Goal: Information Seeking & Learning: Learn about a topic

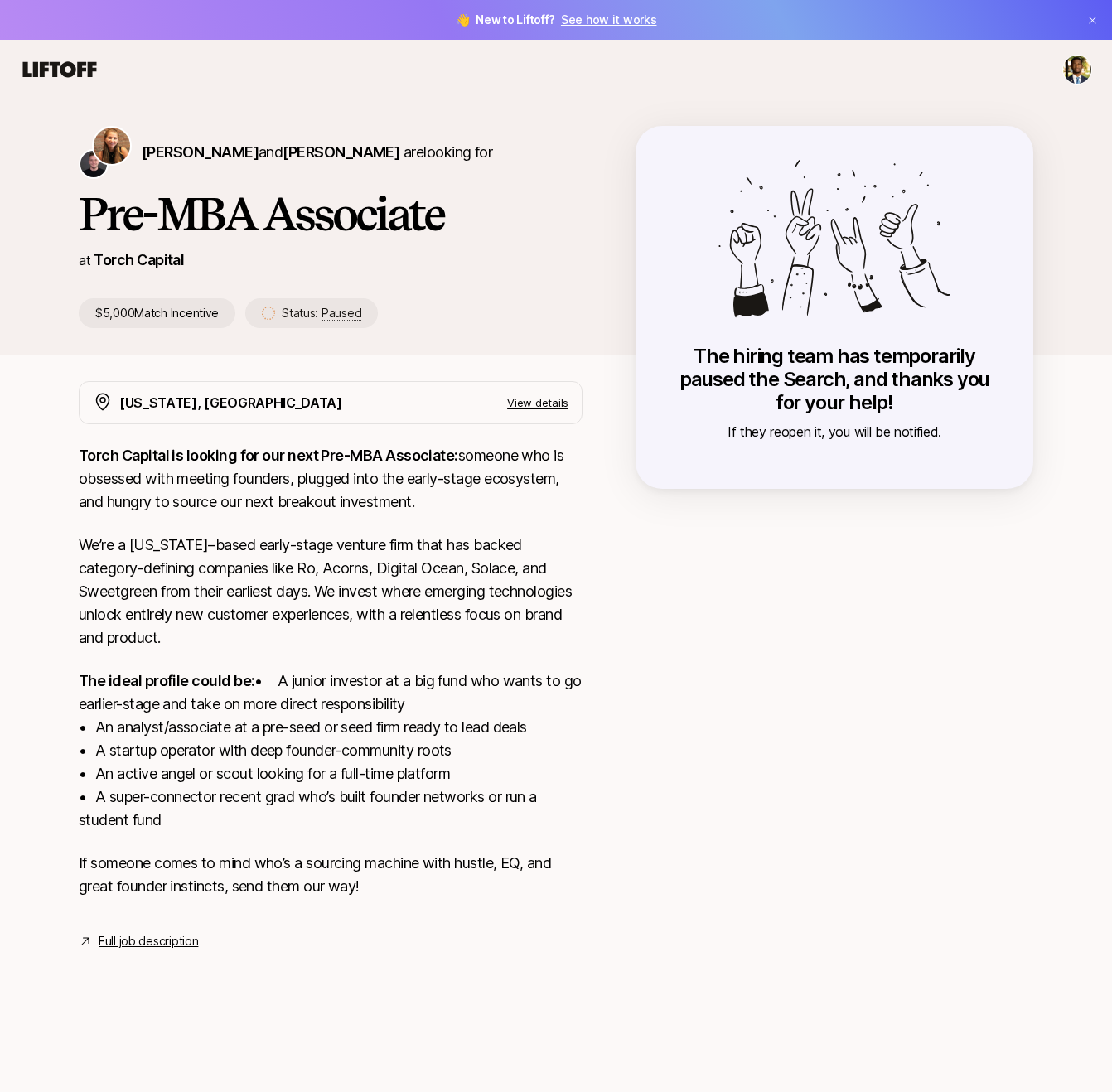
click at [153, 951] on link "Full job description" at bounding box center [148, 941] width 99 height 20
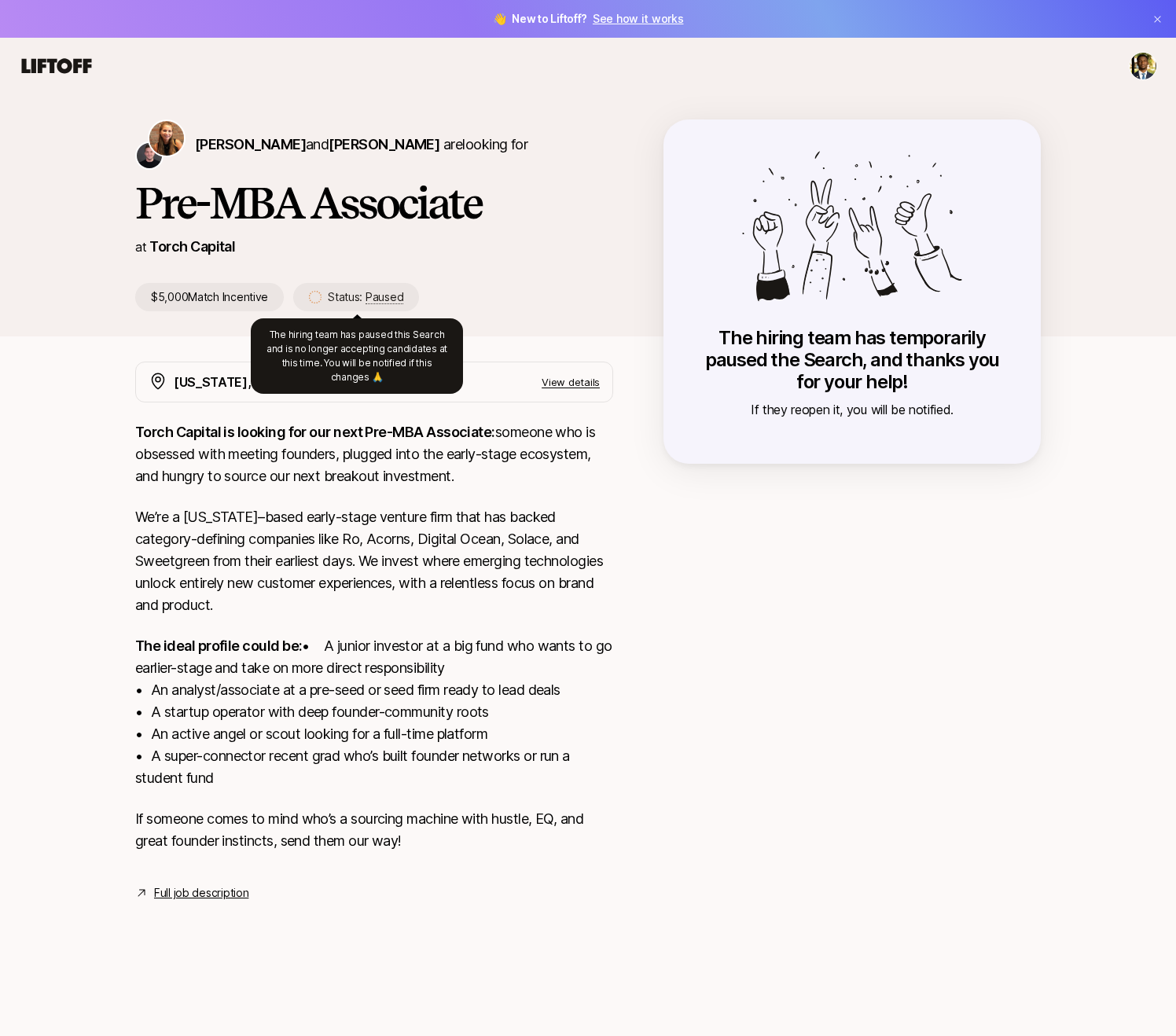
click at [374, 297] on span "Paused" at bounding box center [385, 297] width 38 height 14
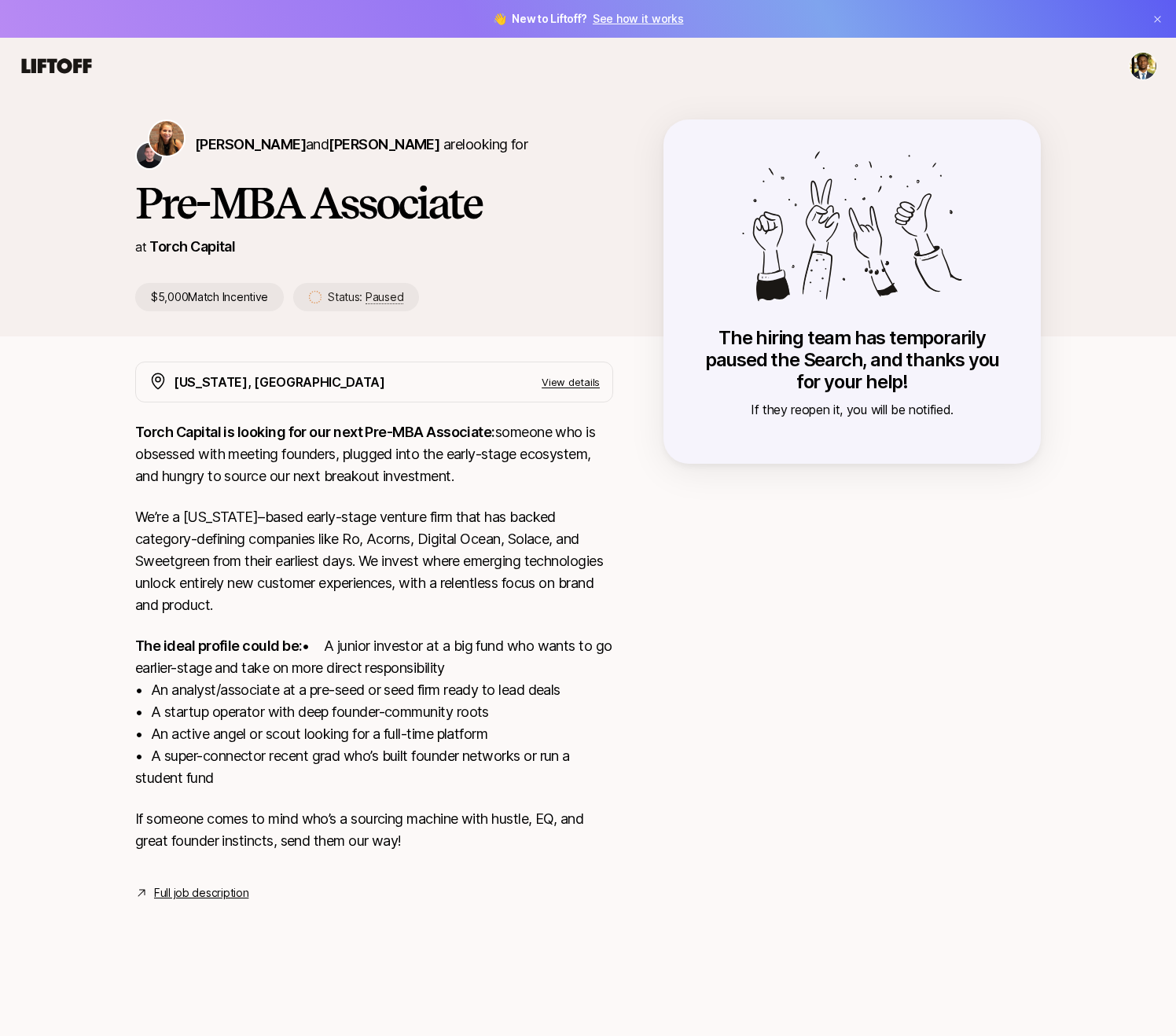
click at [378, 299] on span "Paused" at bounding box center [385, 297] width 38 height 14
drag, startPoint x: 373, startPoint y: 295, endPoint x: 365, endPoint y: 292, distance: 8.5
click at [371, 294] on span "Paused" at bounding box center [385, 297] width 38 height 14
click at [357, 292] on p "Status: Paused" at bounding box center [365, 297] width 75 height 19
drag, startPoint x: 385, startPoint y: 313, endPoint x: 373, endPoint y: 299, distance: 18.4
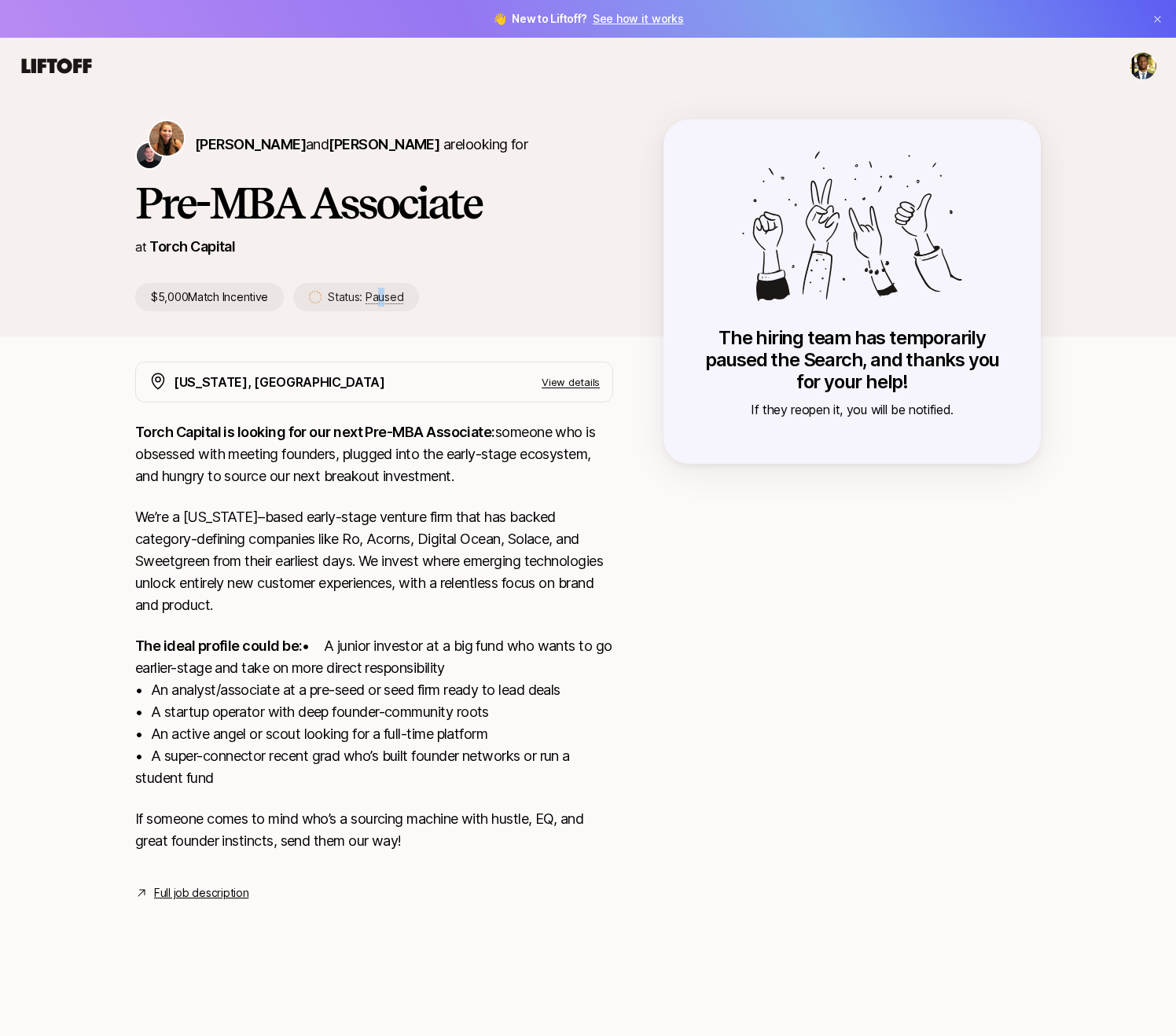
click at [376, 304] on div "[PERSON_NAME] and [PERSON_NAME] are looking for Pre-MBA Associate at Torch Capi…" at bounding box center [588, 228] width 943 height 217
click at [372, 298] on span "Paused" at bounding box center [385, 297] width 38 height 14
click at [379, 299] on span "Paused" at bounding box center [385, 297] width 38 height 14
drag, startPoint x: 303, startPoint y: 785, endPoint x: 329, endPoint y: 824, distance: 46.9
click at [306, 785] on p "The ideal profile could be: • A junior investor at a big fund who wants to go e…" at bounding box center [374, 712] width 478 height 154
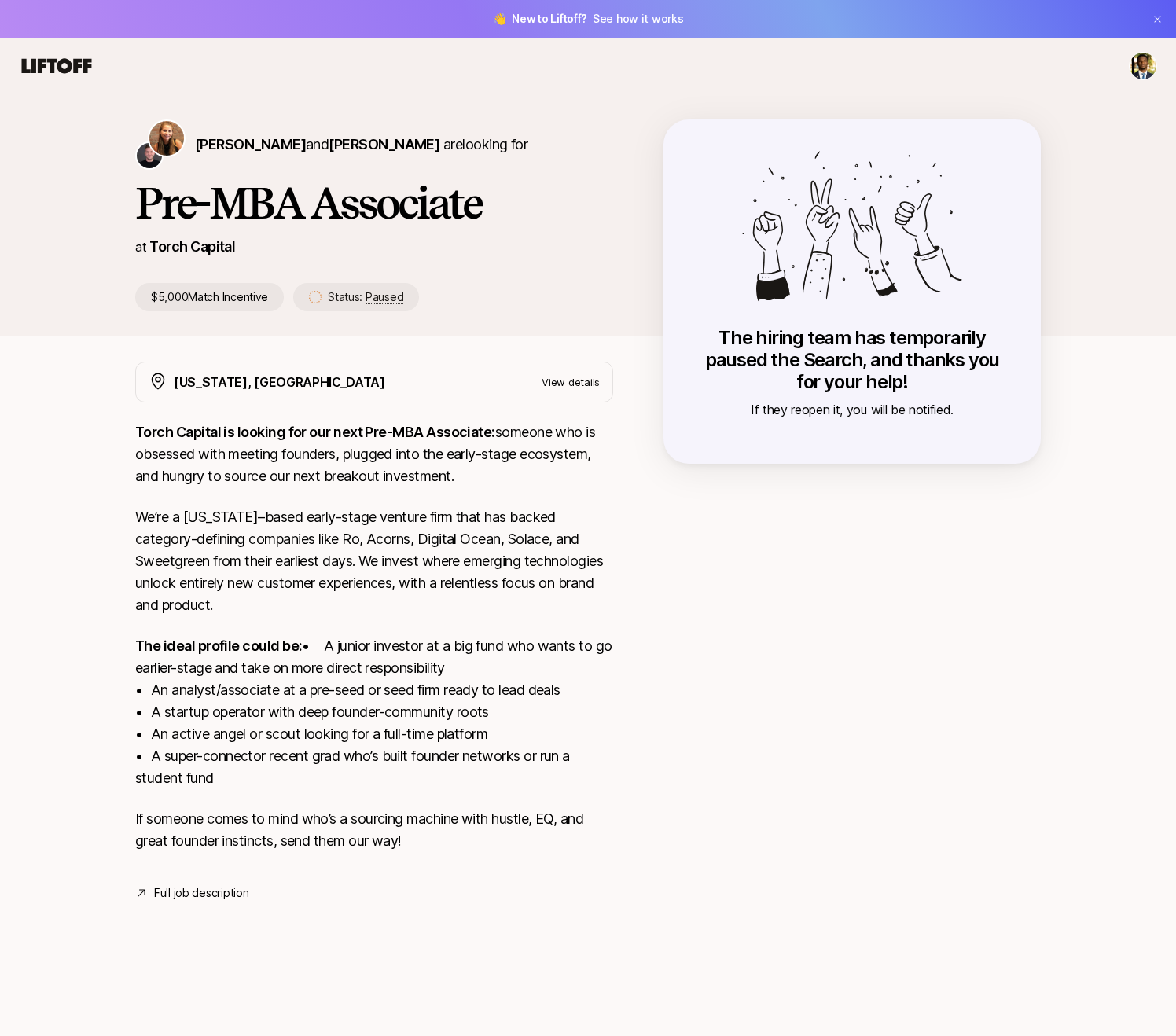
click at [821, 303] on div "The hiring team has temporarily paused the Search, and thanks you for your help…" at bounding box center [852, 292] width 378 height 344
click at [578, 388] on div "[US_STATE], [GEOGRAPHIC_DATA] View details" at bounding box center [386, 382] width 426 height 21
click at [578, 387] on p "View details" at bounding box center [571, 382] width 58 height 16
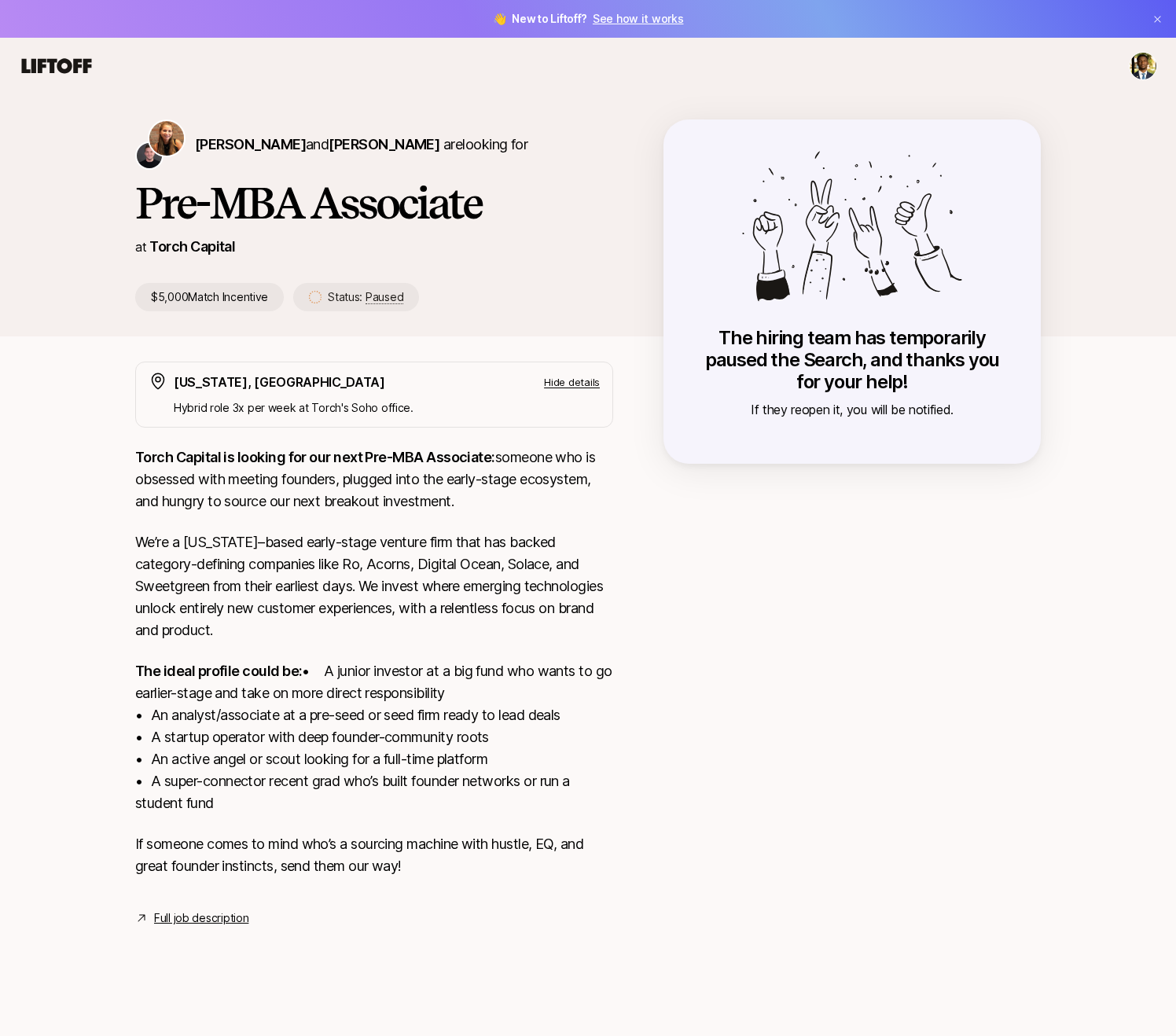
click at [226, 927] on link "Full job description" at bounding box center [201, 918] width 94 height 19
